Goal: Task Accomplishment & Management: Manage account settings

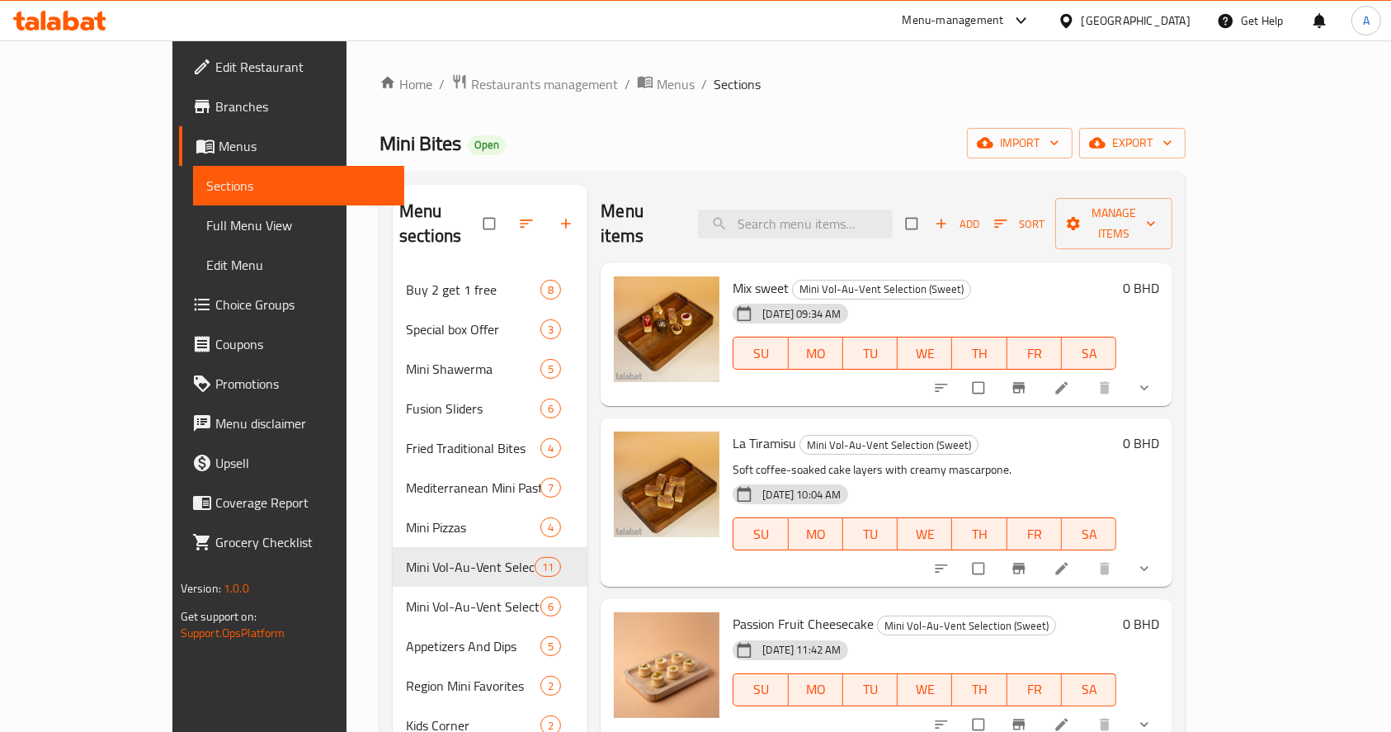
drag, startPoint x: 1025, startPoint y: 119, endPoint x: 999, endPoint y: 229, distance: 113.6
click at [1024, 119] on div "Home / Restaurants management / Menus / Sections Mini Bites Open import export …" at bounding box center [782, 501] width 806 height 856
click at [819, 213] on input "search" at bounding box center [795, 224] width 195 height 29
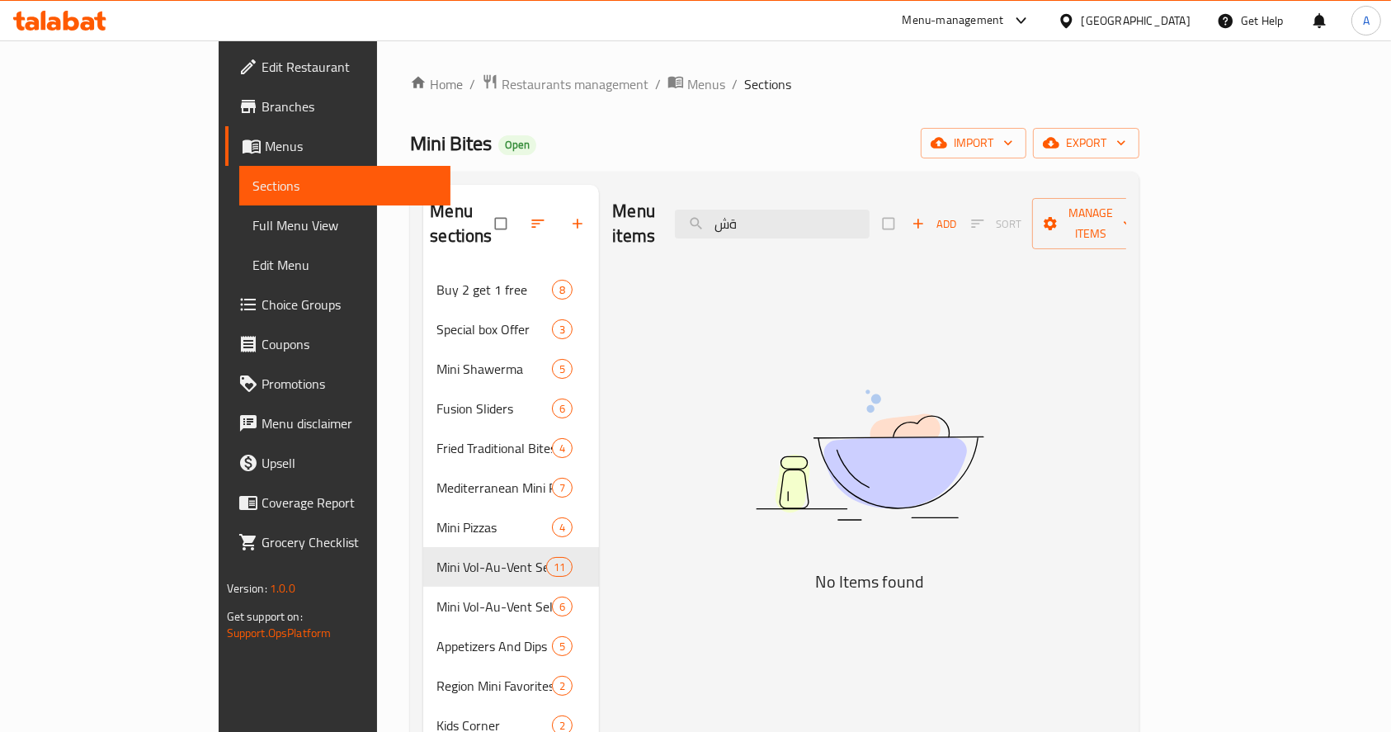
type input "ة"
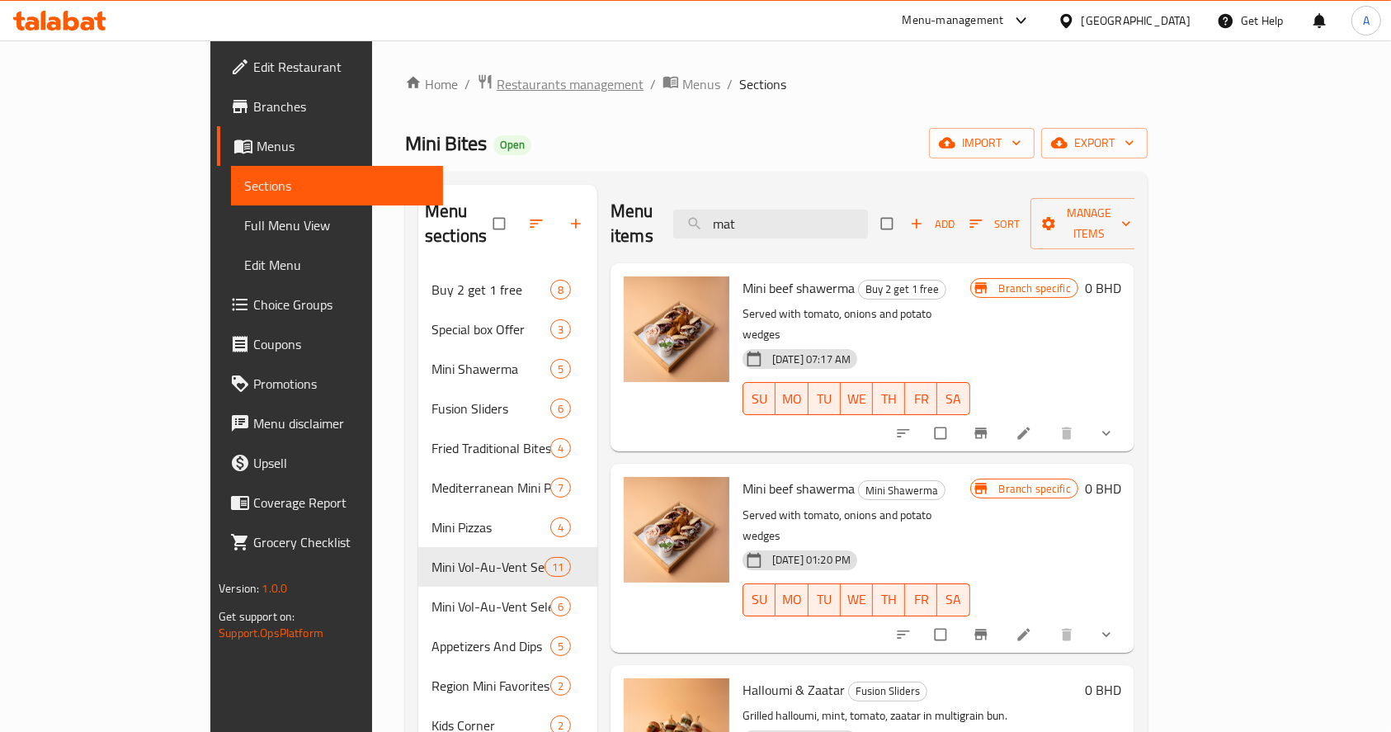
type input "mat"
click at [497, 74] on span "Restaurants management" at bounding box center [570, 84] width 147 height 20
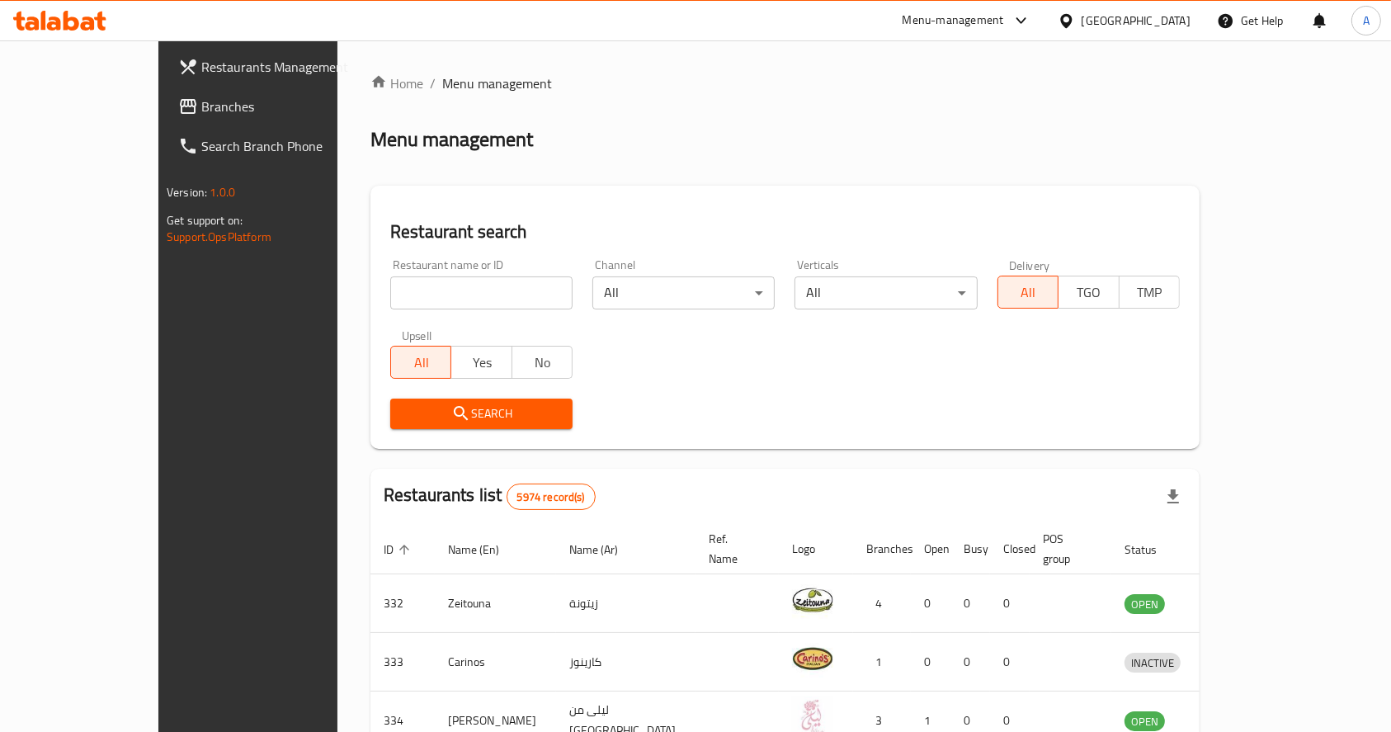
drag, startPoint x: 448, startPoint y: 303, endPoint x: 427, endPoint y: 294, distance: 22.2
click at [448, 303] on input "search" at bounding box center [481, 292] width 182 height 33
type input "forty eight"
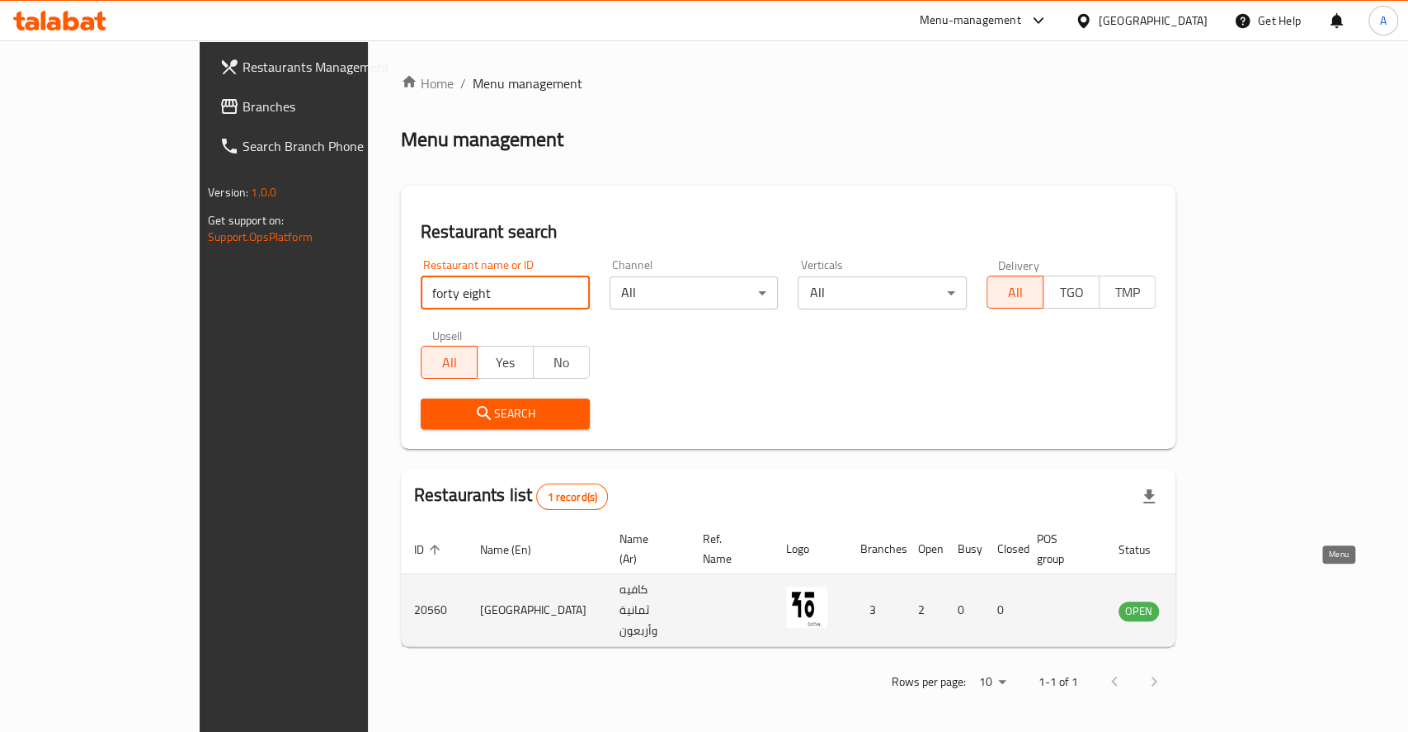
click at [1222, 608] on icon "enhanced table" at bounding box center [1219, 611] width 6 height 7
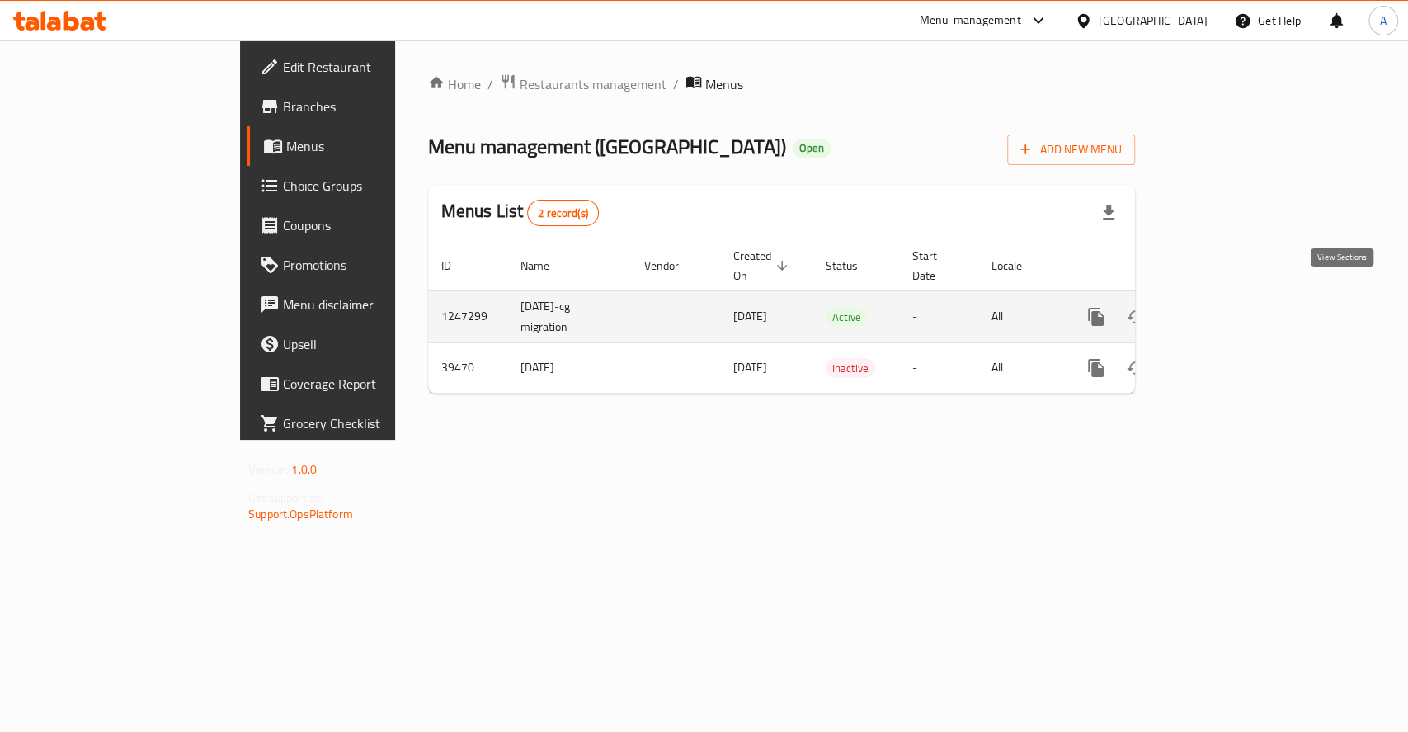
click at [1225, 307] on icon "enhanced table" at bounding box center [1215, 317] width 20 height 20
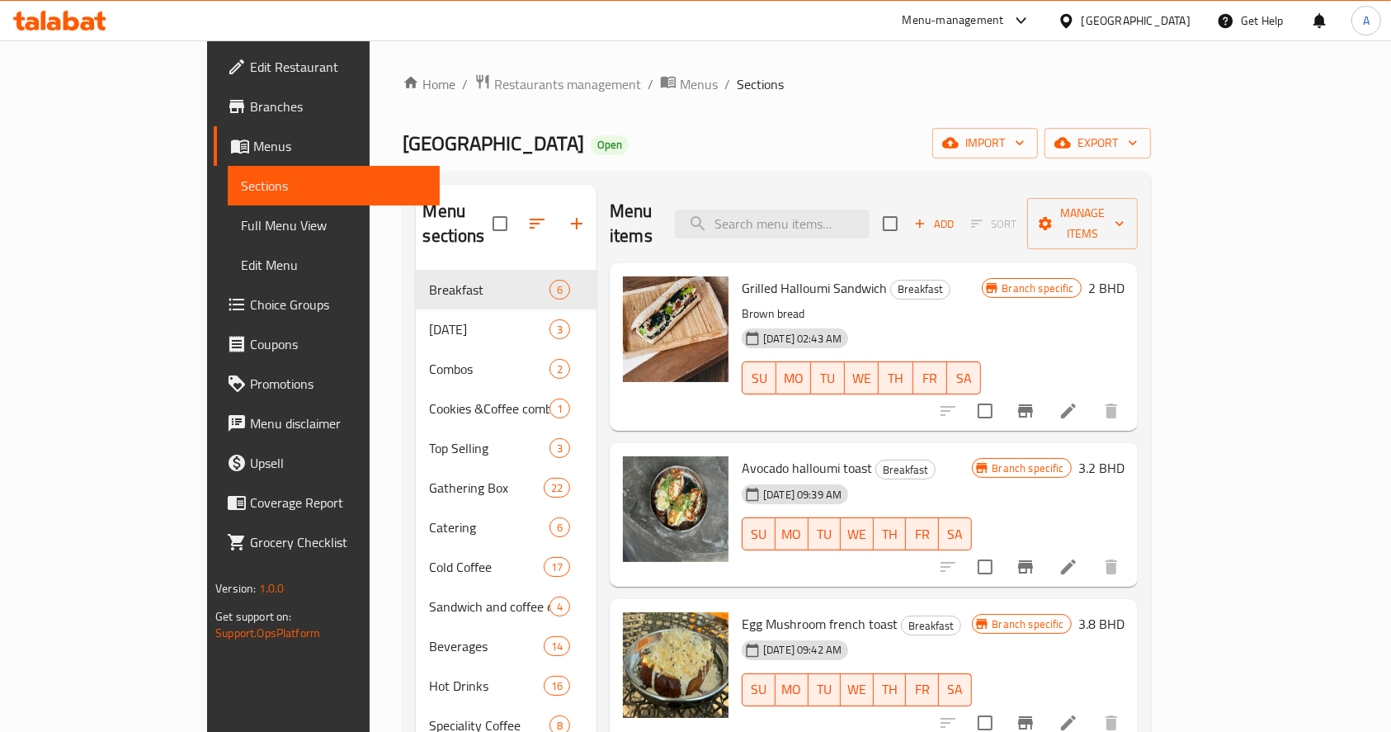
click at [847, 213] on input "search" at bounding box center [772, 224] width 195 height 29
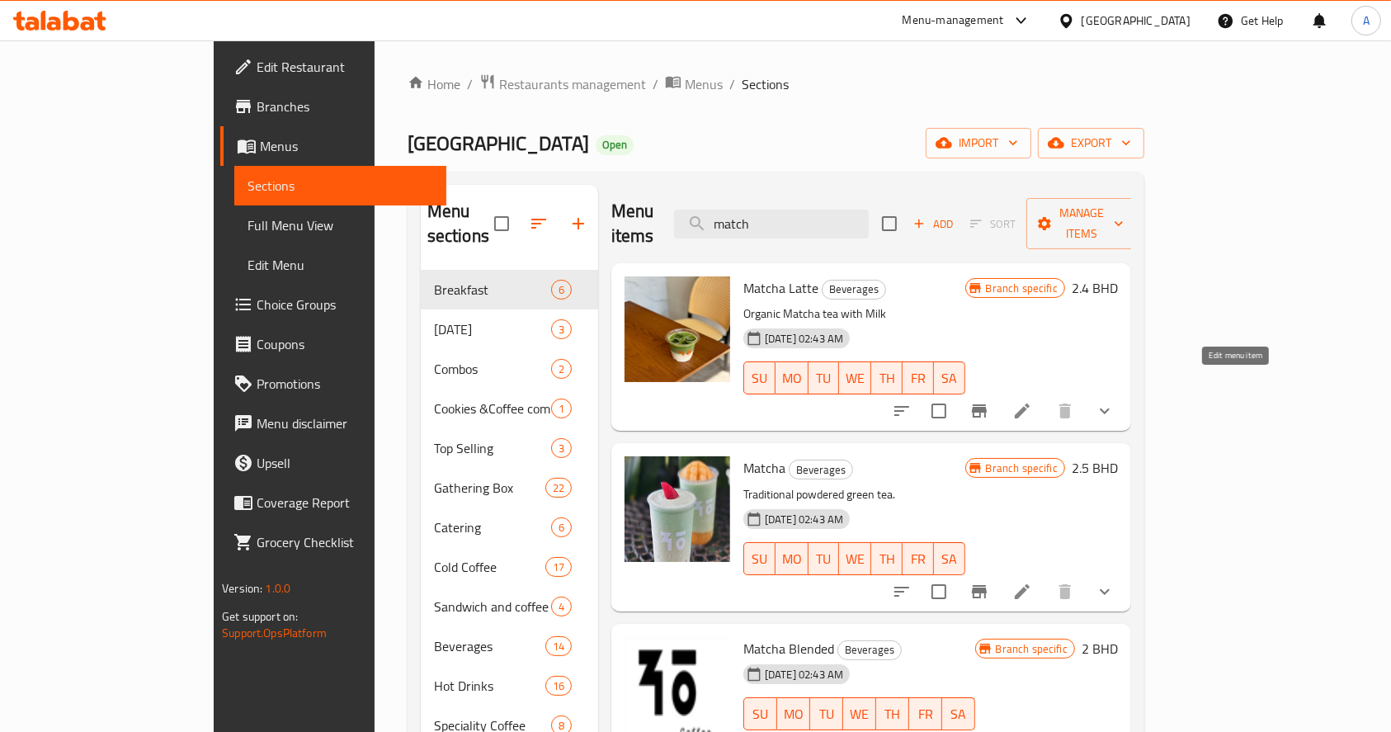
type input "match"
click at [1029, 403] on icon at bounding box center [1022, 410] width 15 height 15
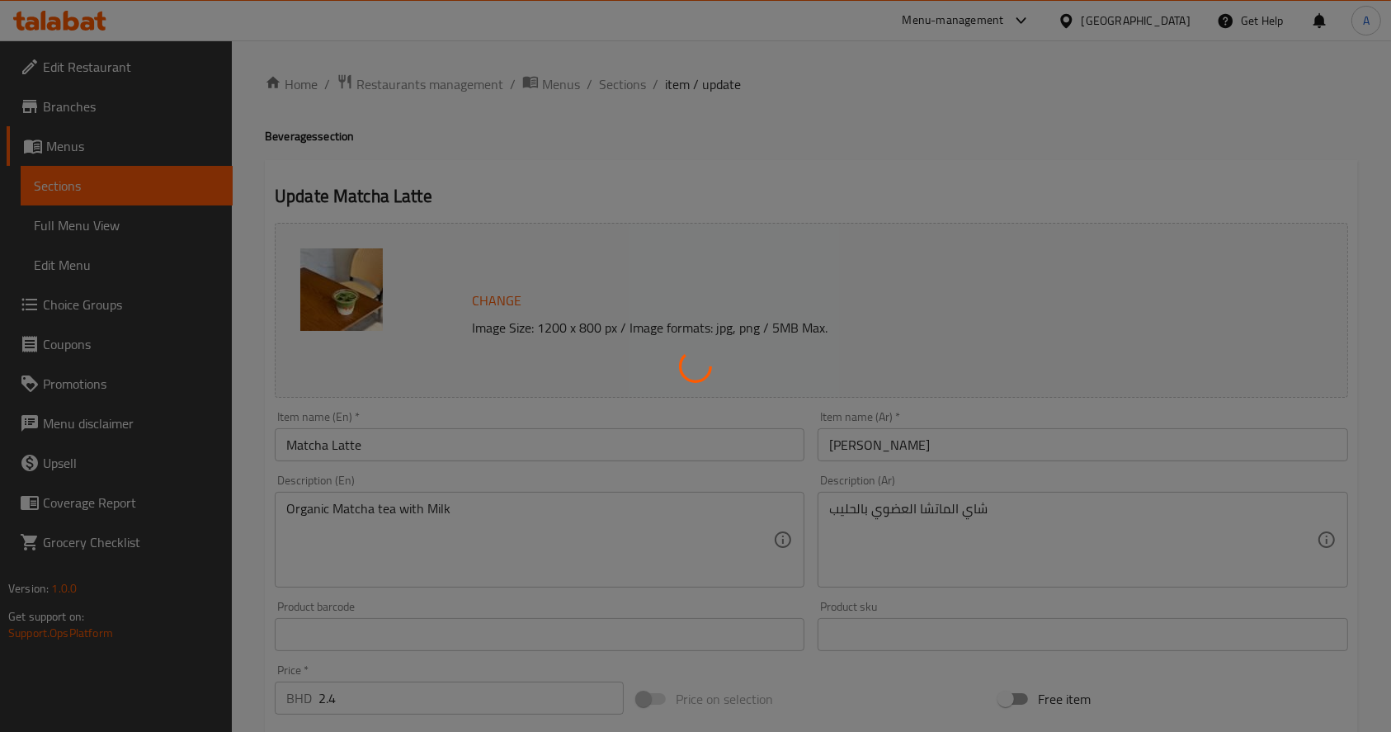
type input "خيارات الحليب:"
type input "1"
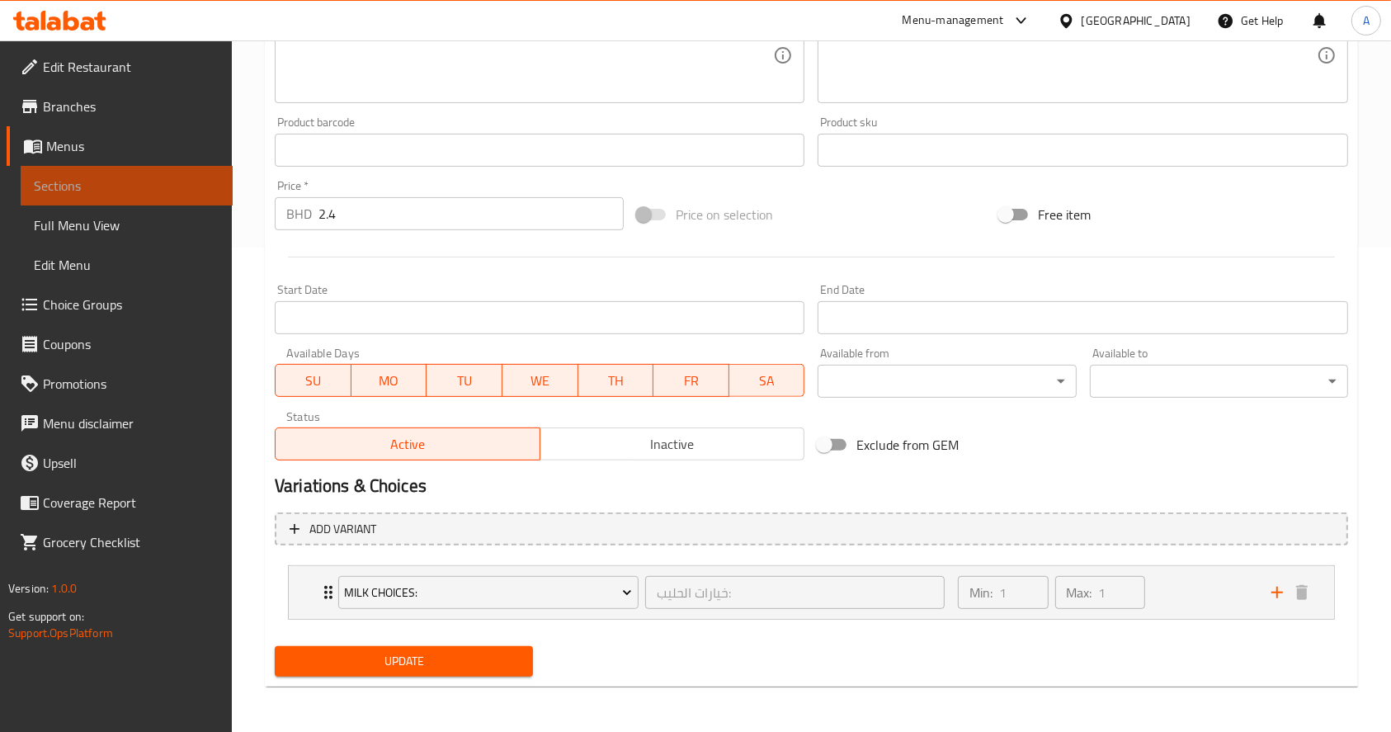
click at [152, 196] on link "Sections" at bounding box center [127, 186] width 212 height 40
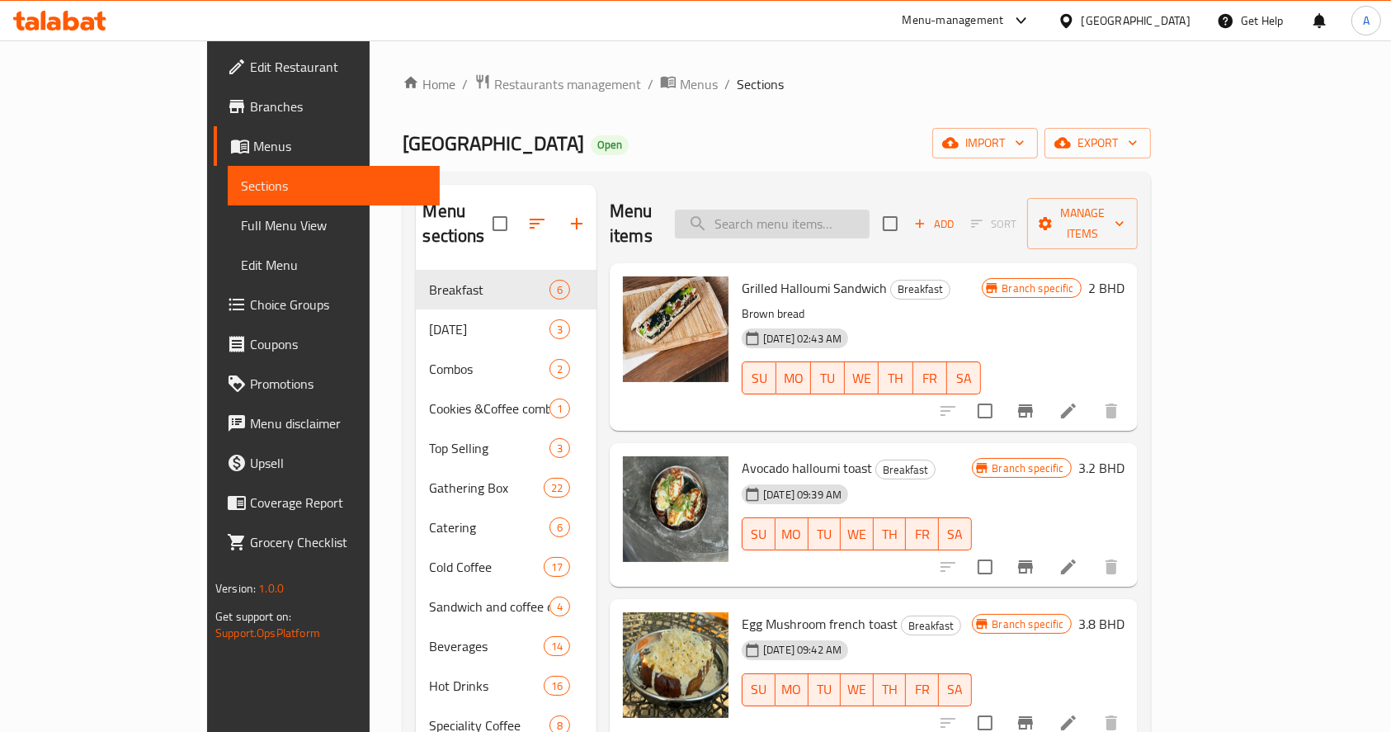
click at [869, 224] on input "search" at bounding box center [772, 224] width 195 height 29
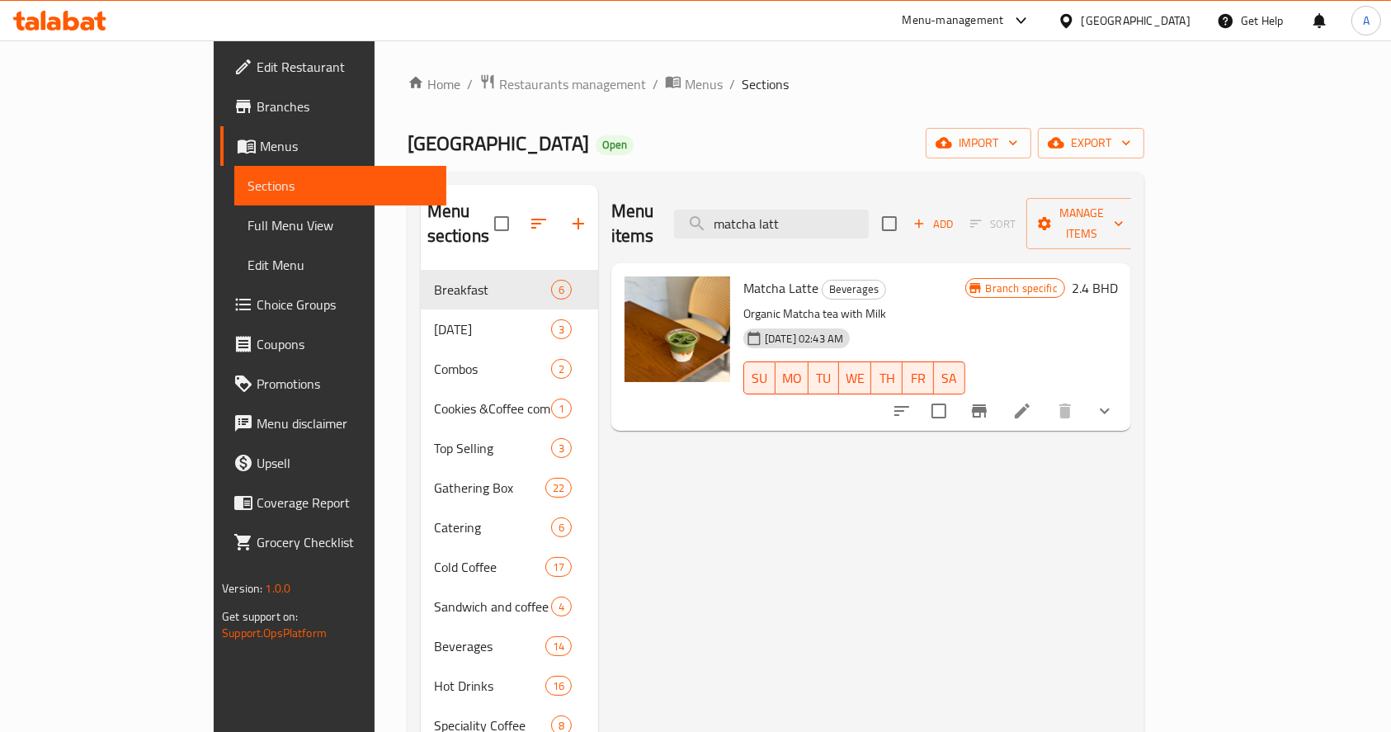
type input "matcha latt"
click at [989, 401] on icon "Branch-specific-item" at bounding box center [979, 411] width 20 height 20
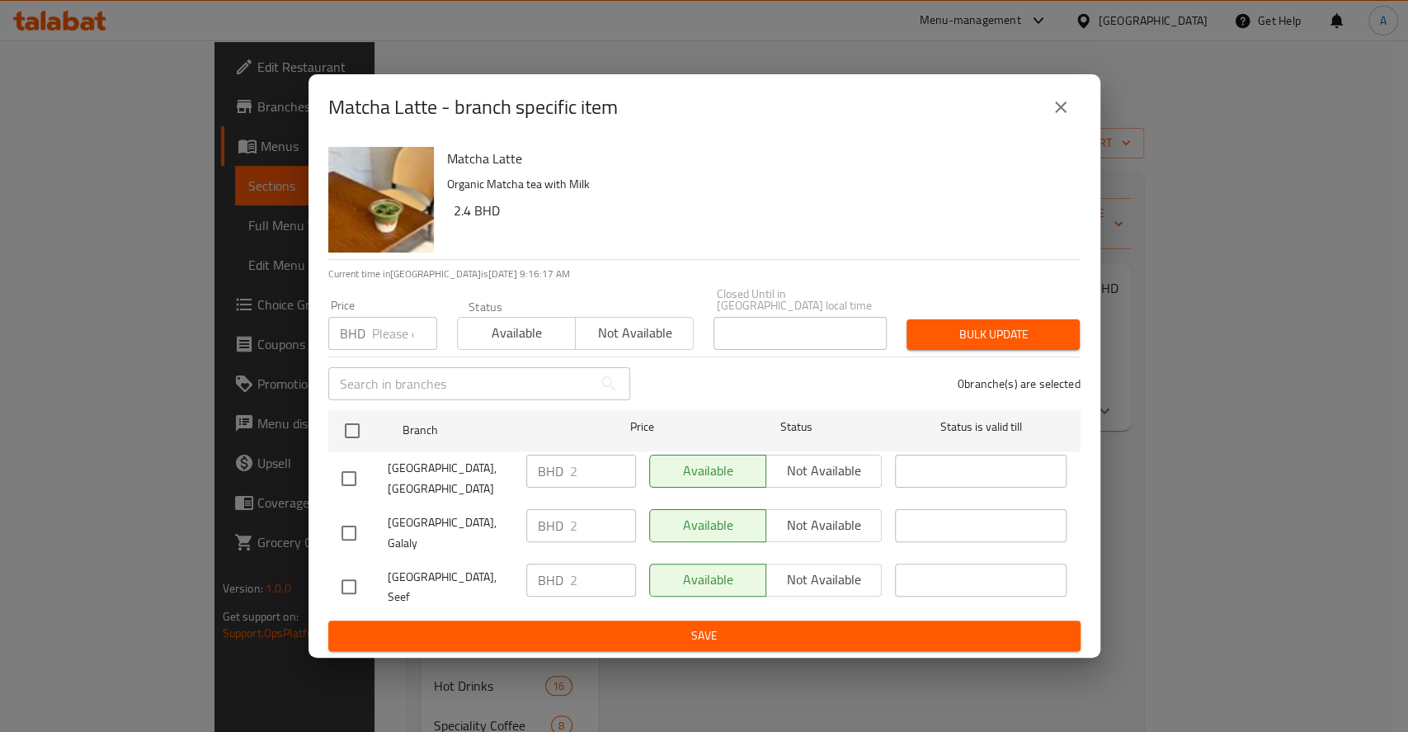
click at [379, 346] on input "number" at bounding box center [404, 333] width 65 height 33
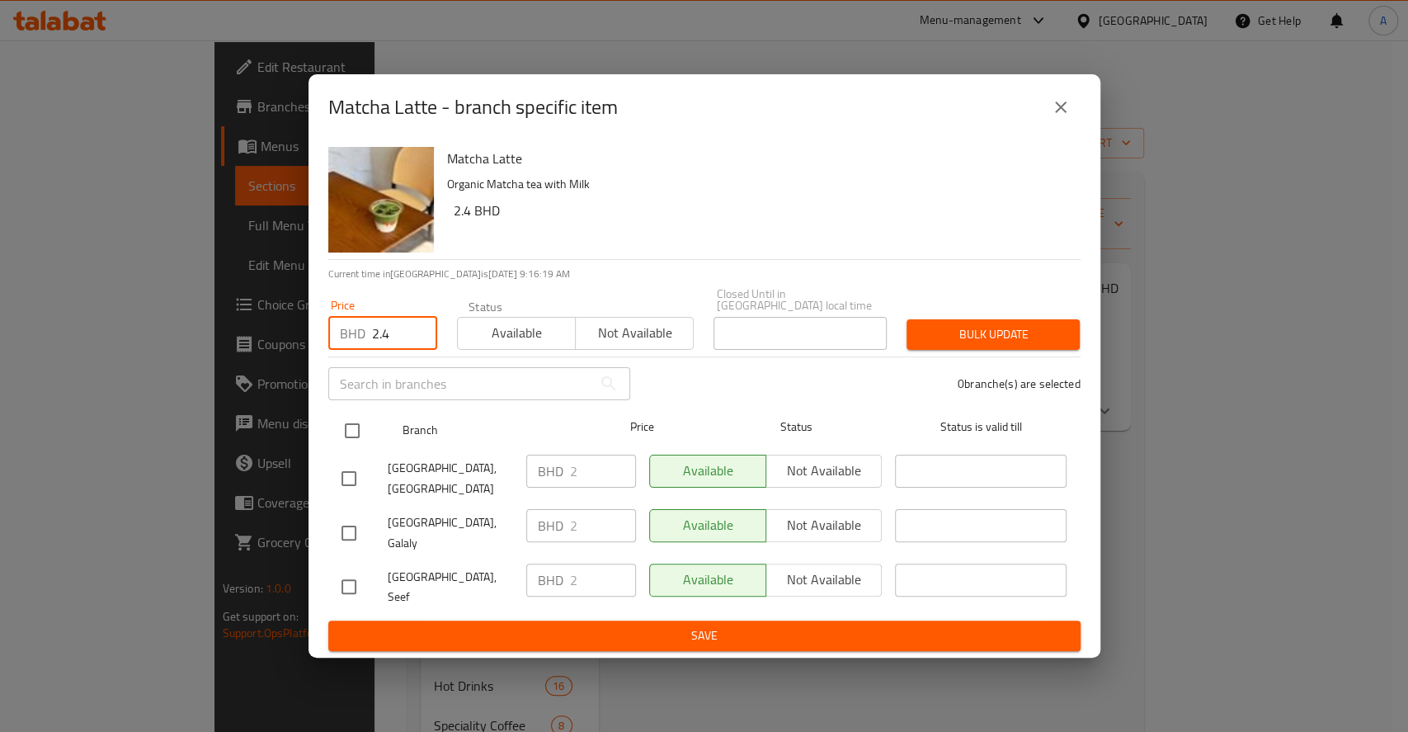
type input "2.4"
click at [335, 432] on input "checkbox" at bounding box center [352, 430] width 35 height 35
checkbox input "true"
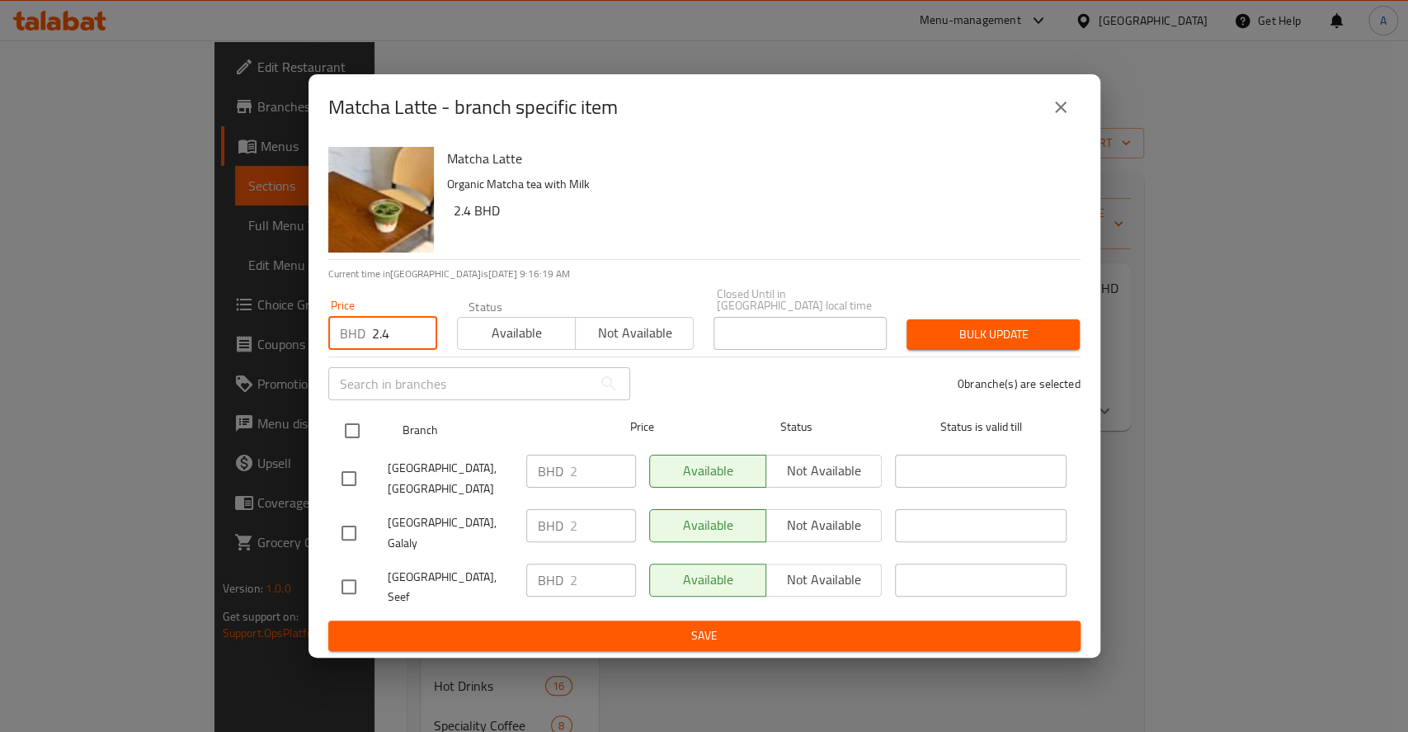
checkbox input "true"
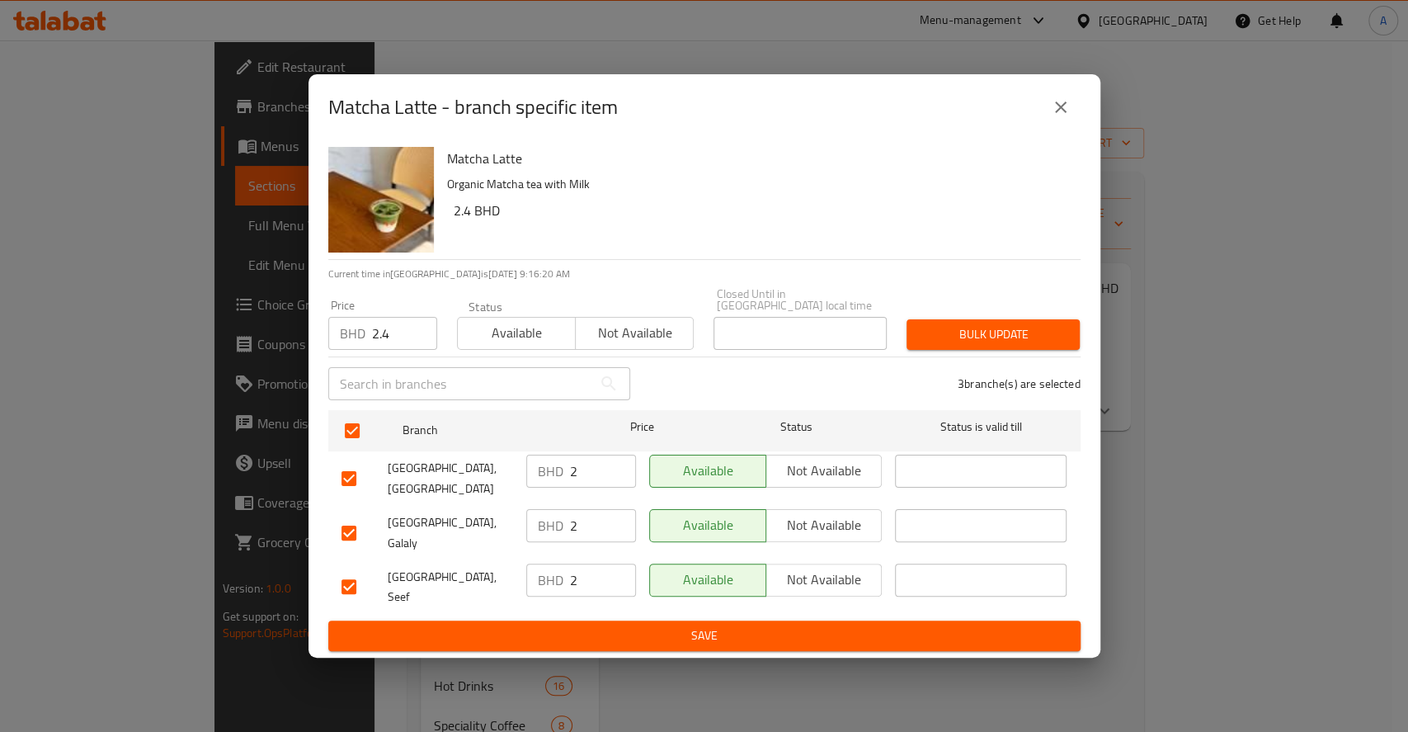
click at [1008, 339] on span "Bulk update" at bounding box center [993, 334] width 147 height 21
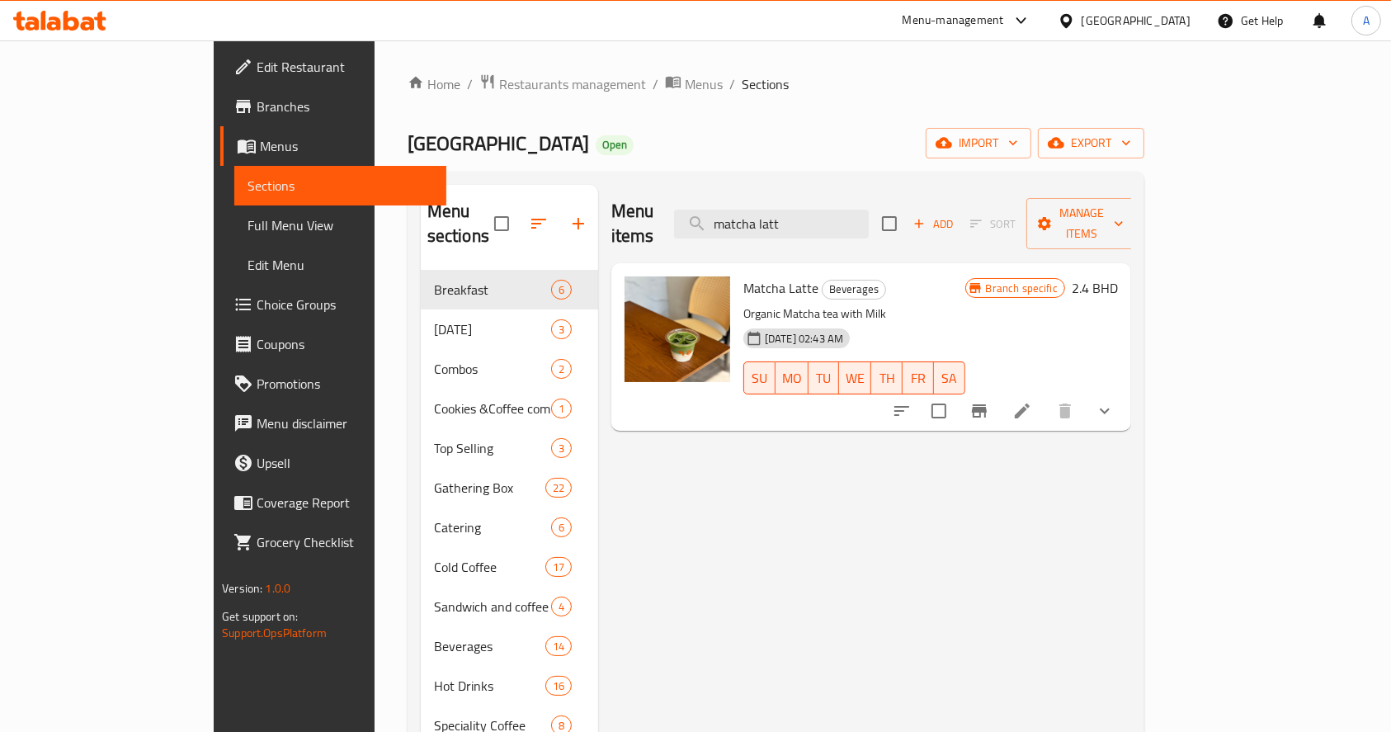
drag, startPoint x: 1057, startPoint y: 122, endPoint x: 1048, endPoint y: 136, distance: 16.3
click at [1053, 134] on div "Home / Restaurants management / Menus / Sections Forty Eight Cafe Open import e…" at bounding box center [775, 501] width 737 height 856
